Goal: Find specific page/section: Find specific page/section

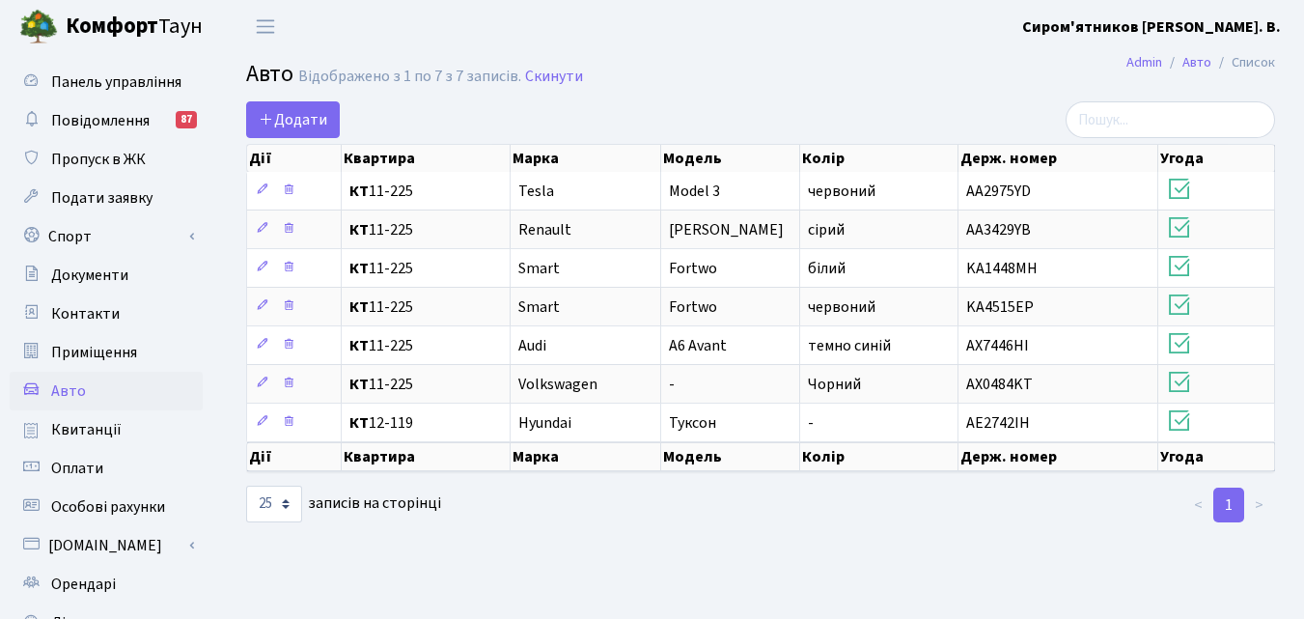
select select "25"
click at [99, 433] on span "Квитанції" at bounding box center [86, 429] width 70 height 21
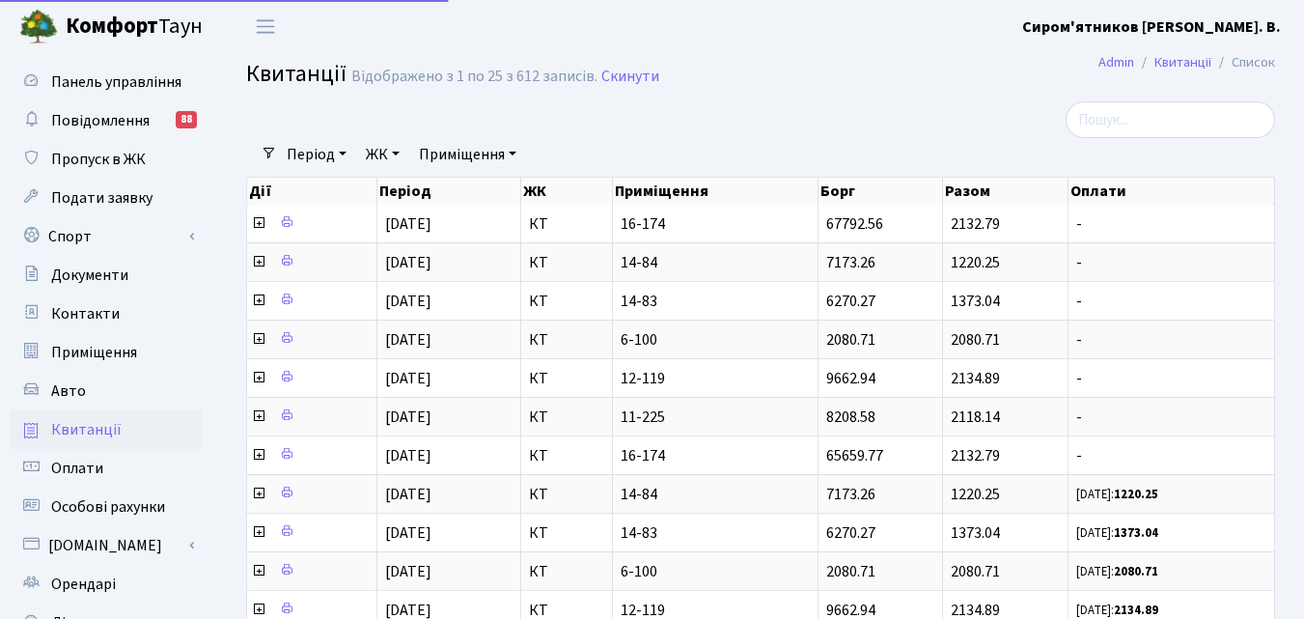
select select "25"
click at [6, 14] on link "Комфорт Таун" at bounding box center [120, 26] width 241 height 53
select select "25"
